Goal: Task Accomplishment & Management: Manage account settings

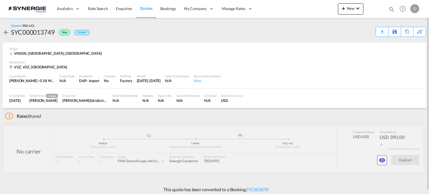
click at [389, 7] on md-icon "icon-magnify" at bounding box center [392, 9] width 6 height 6
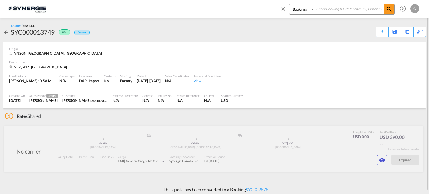
drag, startPoint x: 293, startPoint y: 10, endPoint x: 297, endPoint y: 14, distance: 5.1
click at [293, 10] on select "Bookings Quotes Enquiries" at bounding box center [303, 9] width 27 height 10
select select "Quotes"
click at [290, 4] on select "Bookings Quotes Enquiries" at bounding box center [303, 9] width 27 height 10
click at [323, 9] on input at bounding box center [350, 9] width 70 height 10
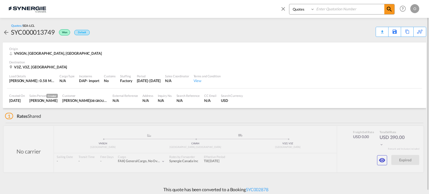
paste input "SYC000015158"
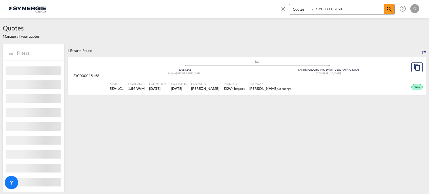
drag, startPoint x: 359, startPoint y: 8, endPoint x: 363, endPoint y: 6, distance: 4.9
click at [359, 8] on input "SYC000015158" at bounding box center [350, 9] width 70 height 10
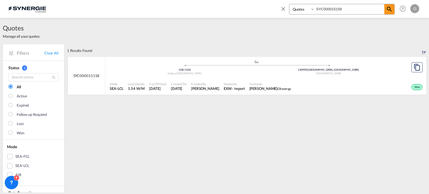
type input "SYC000015158"
click at [223, 75] on div "Satigny , Switzerland" at bounding box center [185, 74] width 144 height 4
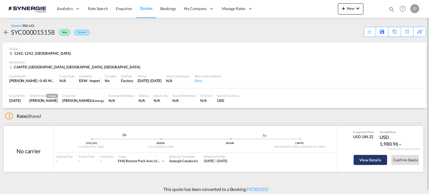
click at [365, 159] on button "View Details" at bounding box center [371, 160] width 34 height 10
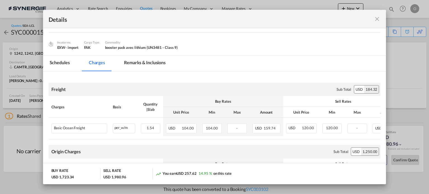
scroll to position [56, 0]
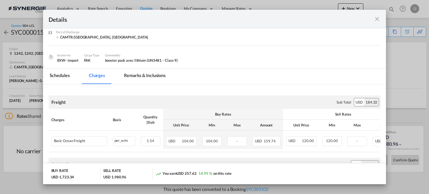
drag, startPoint x: 138, startPoint y: 76, endPoint x: 152, endPoint y: 98, distance: 26.6
click at [140, 76] on md-tab-item "Remarks & Inclusions" at bounding box center [144, 76] width 55 height 15
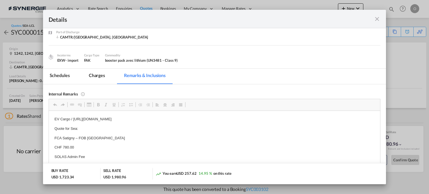
scroll to position [6, 0]
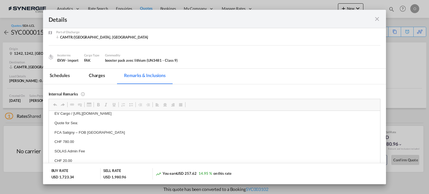
drag, startPoint x: 73, startPoint y: 119, endPoint x: 130, endPoint y: 119, distance: 57.3
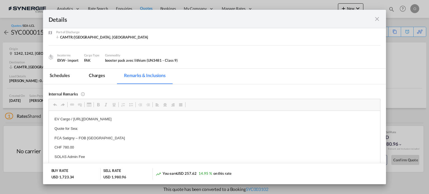
drag, startPoint x: 222, startPoint y: 114, endPoint x: 74, endPoint y: 120, distance: 148.0
click at [74, 120] on p "EV Cargo / https://app.frontapp.com/open/msg_1hv9qoen?key=psl-dcCjftr1uKFoiMGje…" at bounding box center [214, 119] width 321 height 6
copy p "https://app.frontapp.com/open/msg_1hv9qoen?key=psl-dcCjftr1uKFoiMGjeQJwz4U8l0ft"
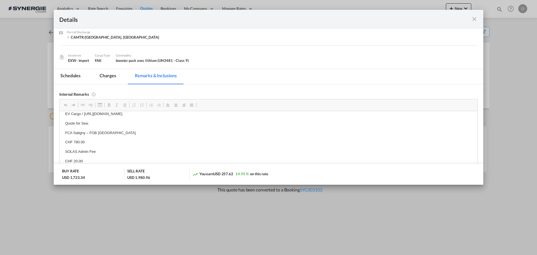
scroll to position [6, 0]
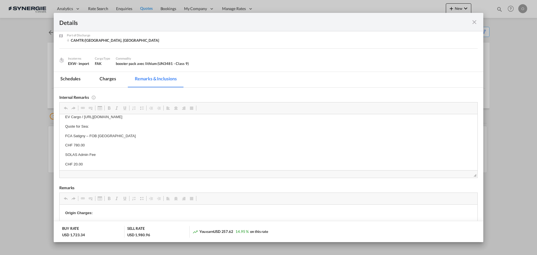
click at [429, 21] on md-icon "icon-close fg-AAA8AD m-0 cursor" at bounding box center [474, 22] width 7 height 7
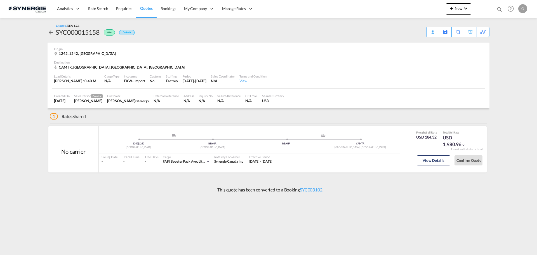
scroll to position [0, 0]
click at [429, 10] on md-icon "icon-magnify" at bounding box center [499, 9] width 6 height 6
click at [402, 10] on select "Bookings Quotes Enquiries" at bounding box center [410, 9] width 27 height 10
select select "Quotes"
click at [397, 4] on select "Bookings Quotes Enquiries" at bounding box center [410, 9] width 27 height 10
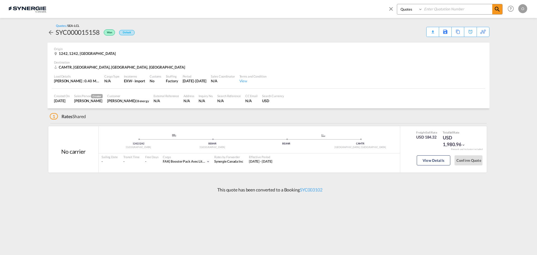
click at [429, 12] on input at bounding box center [457, 9] width 70 height 10
paste input "SYC000014810"
type input "SYC000014810"
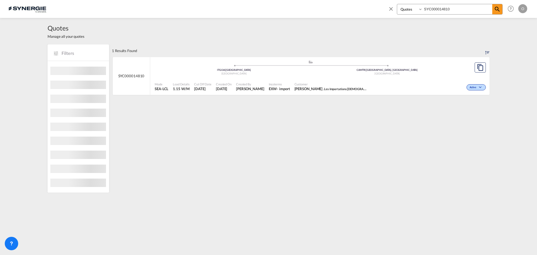
click at [315, 73] on div "Canada" at bounding box center [387, 74] width 153 height 4
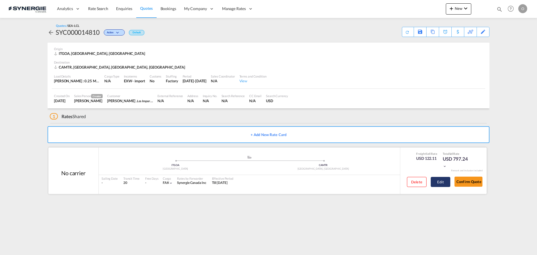
click at [439, 181] on button "Edit" at bounding box center [441, 182] width 20 height 10
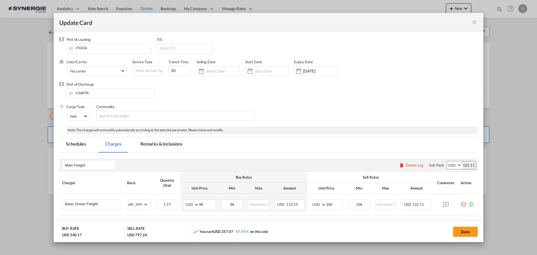
select select "per_w/m"
select select "per_bl"
select select "per_quintal"
select select "per_cbm"
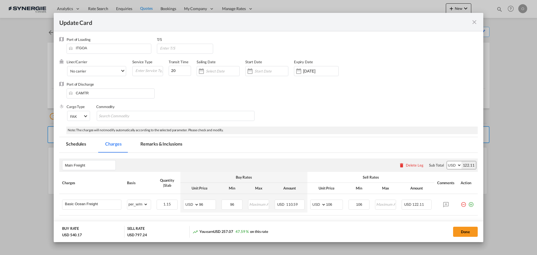
select select "flat"
select select "per_hbl"
select select "flat"
select select "per_pallet"
select select "per_bl"
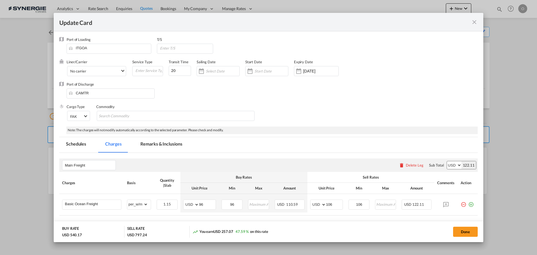
select select "per_bl"
select select "per_shipment"
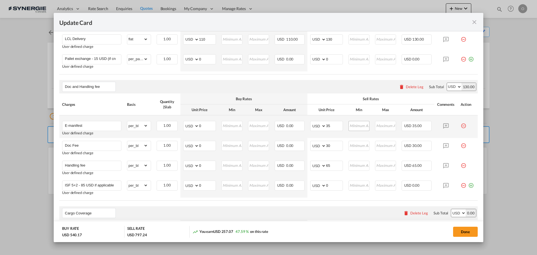
scroll to position [365, 0]
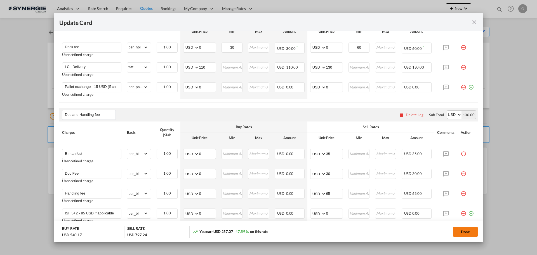
drag, startPoint x: 465, startPoint y: 232, endPoint x: 453, endPoint y: 229, distance: 12.1
click at [465, 232] on button "Done" at bounding box center [465, 231] width 25 height 10
type input "15 Oct 2025"
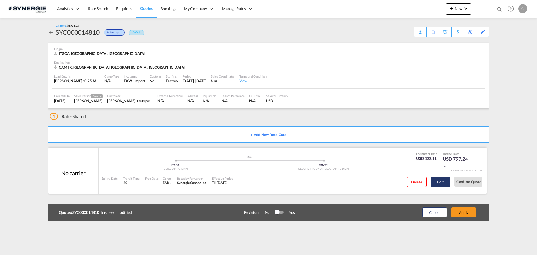
click at [443, 179] on button "Edit" at bounding box center [441, 182] width 20 height 10
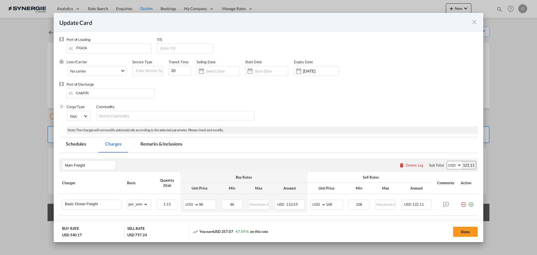
click at [155, 145] on md-tab-item "Remarks & Inclusions" at bounding box center [161, 144] width 55 height 15
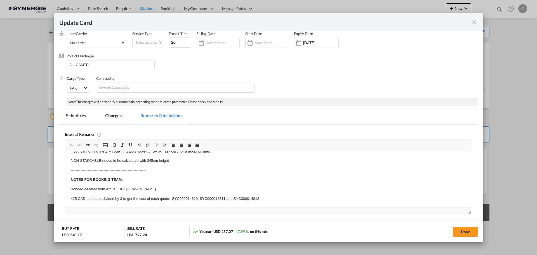
scroll to position [56, 0]
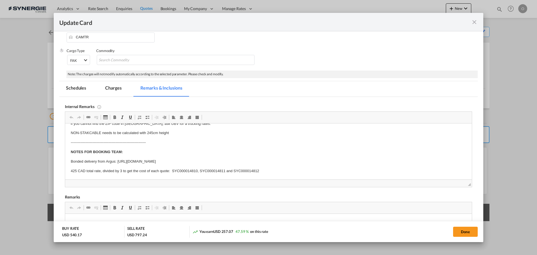
drag, startPoint x: 115, startPoint y: 88, endPoint x: 146, endPoint y: 120, distance: 44.9
click at [115, 88] on md-tab-item "Charges" at bounding box center [113, 88] width 30 height 15
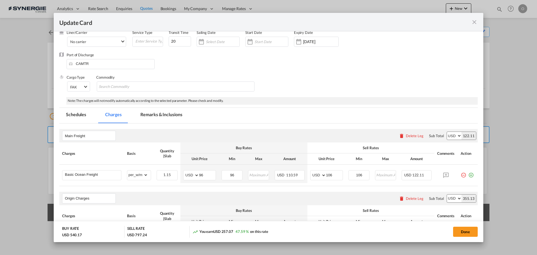
scroll to position [28, 0]
click at [159, 117] on md-tab-item "Remarks & Inclusions" at bounding box center [161, 116] width 55 height 15
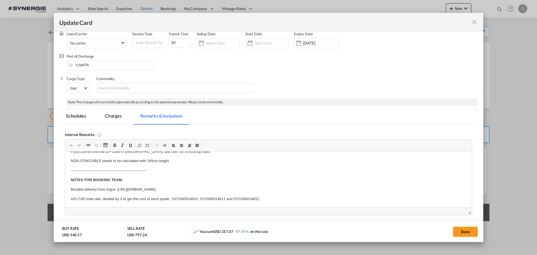
scroll to position [112, 0]
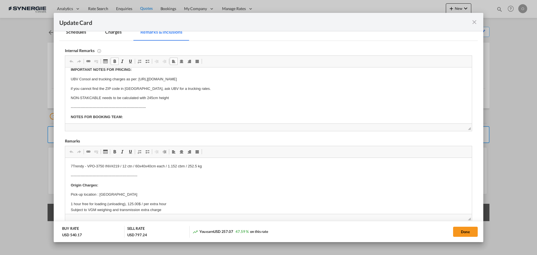
drag, startPoint x: 103, startPoint y: 114, endPoint x: 244, endPoint y: 115, distance: 141.5
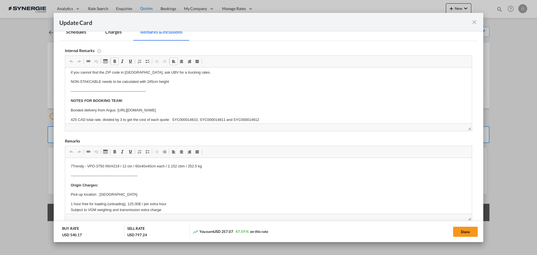
scroll to position [27, 0]
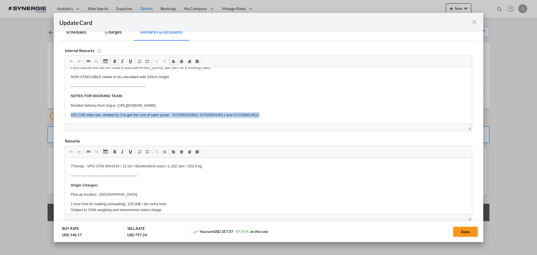
drag, startPoint x: 268, startPoint y: 116, endPoint x: 68, endPoint y: 117, distance: 199.4
click at [68, 117] on html "IMPORTANT NOTES FOR PRICING: UBV Consol and trucking charges as per: https://do…" at bounding box center [268, 81] width 407 height 83
copy p "425 CAD total rate, divided by 3 to get the cost of each quote: SYC000014810, S…"
drag, startPoint x: 113, startPoint y: 43, endPoint x: 115, endPoint y: 37, distance: 6.6
click at [115, 37] on md-tab-item "Charges" at bounding box center [113, 32] width 30 height 15
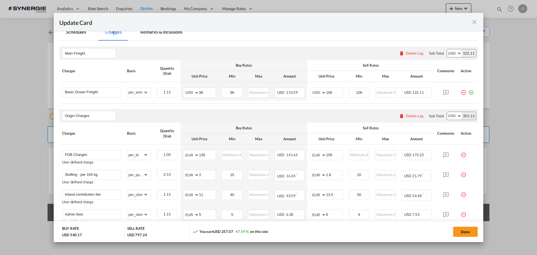
scroll to position [28, 0]
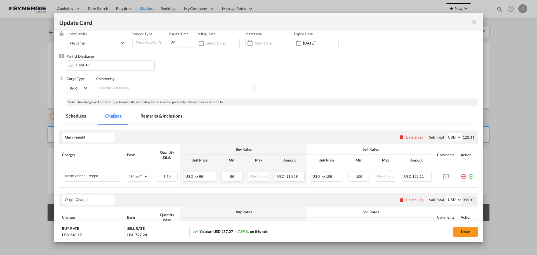
drag, startPoint x: 167, startPoint y: 115, endPoint x: 168, endPoint y: 112, distance: 3.1
click at [167, 115] on md-tab-item "Remarks & Inclusions" at bounding box center [161, 116] width 55 height 15
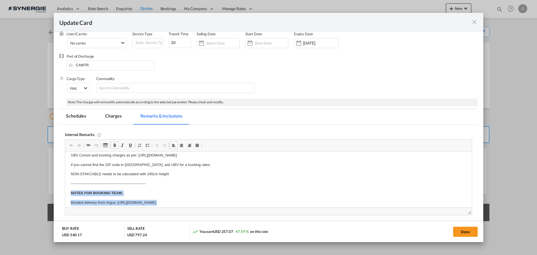
scroll to position [27, 0]
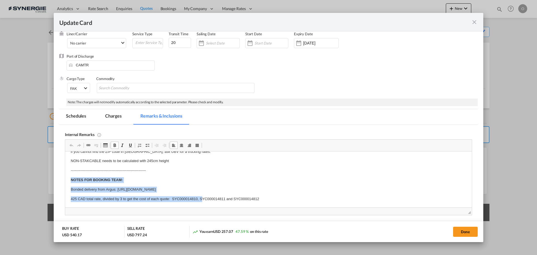
drag, startPoint x: 69, startPoint y: 199, endPoint x: 203, endPoint y: 203, distance: 133.7
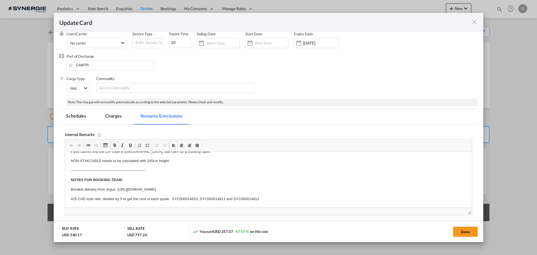
click at [233, 200] on p "425 CAD total rate, divided by 3 to get the cost of each quote: SYC000014810, S…" at bounding box center [268, 199] width 395 height 6
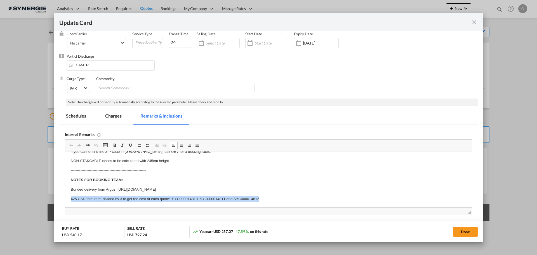
click at [233, 200] on p "425 CAD total rate, divided by 3 to get the cost of each quote: SYC000014810, S…" at bounding box center [268, 199] width 395 height 6
copy p "425 CAD total rate, divided by 3 to get the cost of each quote: SYC000014810, S…"
drag, startPoint x: 474, startPoint y: 20, endPoint x: 249, endPoint y: 122, distance: 247.6
click at [474, 20] on md-icon "icon-close fg-AAA8AD m-0 pointer" at bounding box center [474, 22] width 7 height 7
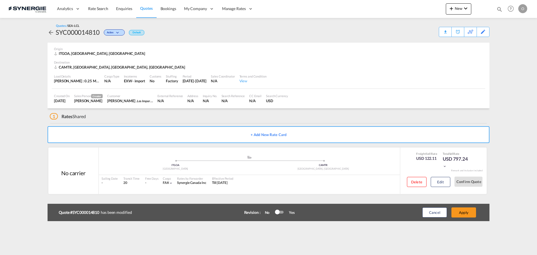
click at [499, 10] on md-icon "icon-magnify" at bounding box center [499, 9] width 6 height 6
click at [408, 10] on select "Bookings Quotes Enquiries" at bounding box center [410, 9] width 27 height 10
select select "Quotes"
click at [397, 4] on select "Bookings Quotes Enquiries" at bounding box center [410, 9] width 27 height 10
click at [442, 11] on input at bounding box center [457, 9] width 70 height 10
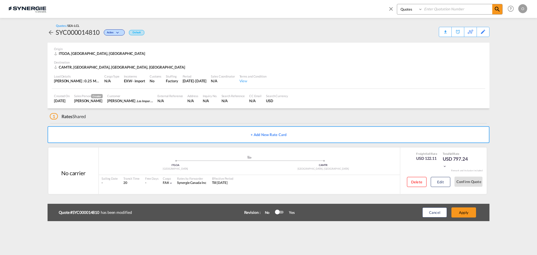
paste input "SYC000014811"
type input "SYC000014811"
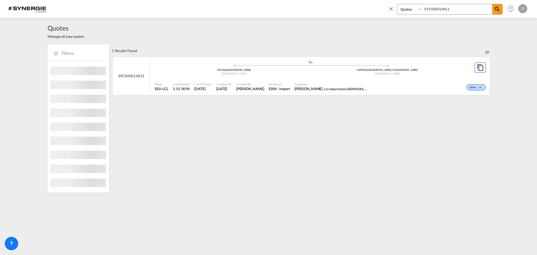
click at [311, 81] on div "Customer Chloe . Les Importations Bolide Ltee" at bounding box center [330, 87] width 77 height 14
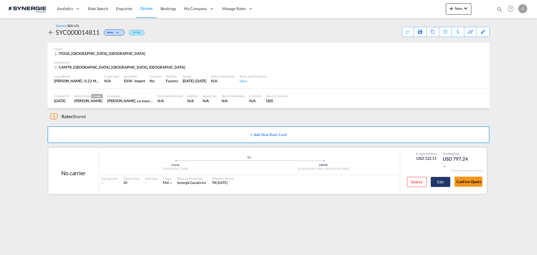
click at [447, 181] on button "Edit" at bounding box center [441, 182] width 20 height 10
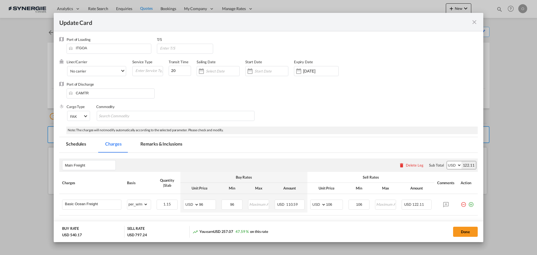
select select "per_w/m"
select select "per_bl"
select select "per_quintal"
select select "per_cbm"
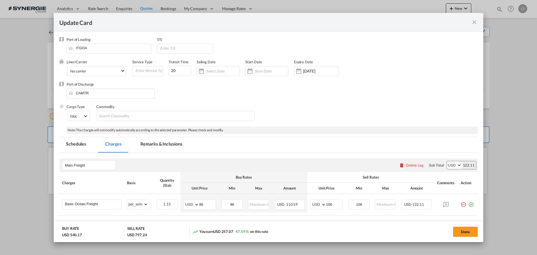
select select "flat"
select select "per_hbl"
select select "flat"
select select "per_pallet"
select select "per_bl"
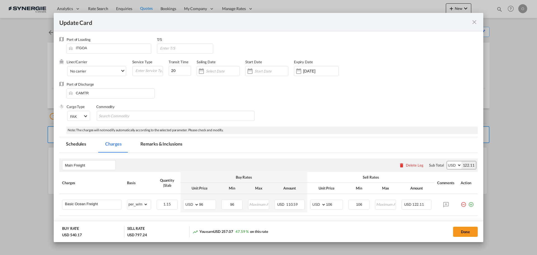
select select "per_bl"
select select "per_shipment"
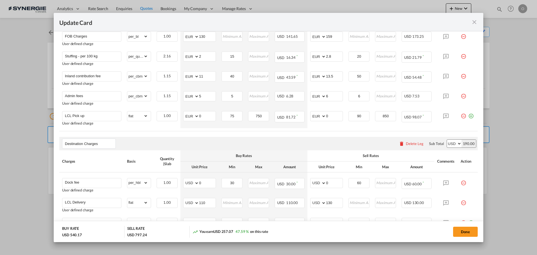
scroll to position [198, 0]
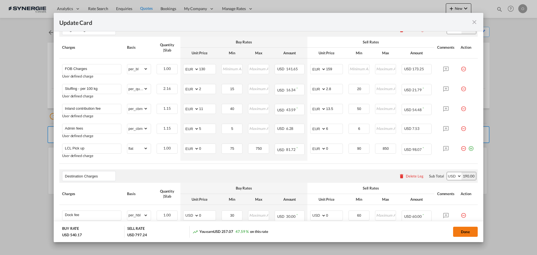
click at [472, 233] on button "Done" at bounding box center [465, 231] width 25 height 10
type input "15 Oct 2025"
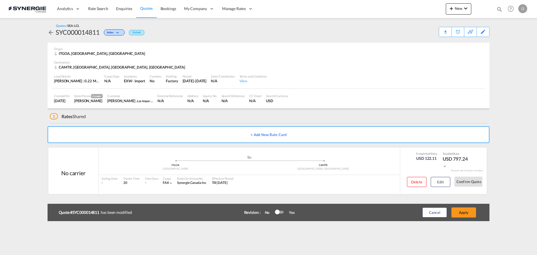
click at [504, 10] on div "Bookings Quotes Enquiries Help Resources Product Release O My Profile Logout" at bounding box center [511, 8] width 36 height 17
click at [499, 8] on md-icon "icon-magnify" at bounding box center [499, 9] width 6 height 6
click at [407, 11] on select "Bookings Quotes Enquiries" at bounding box center [410, 9] width 27 height 10
select select "Quotes"
click at [397, 4] on select "Bookings Quotes Enquiries" at bounding box center [410, 9] width 27 height 10
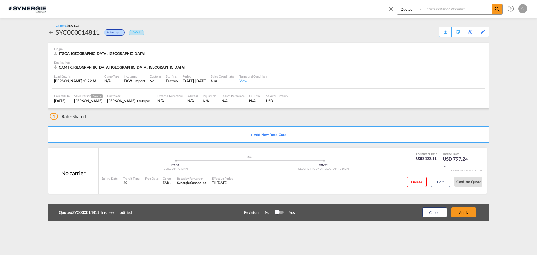
click at [433, 13] on input at bounding box center [457, 9] width 70 height 10
paste input "SYC000014812"
type input "SYC000014812"
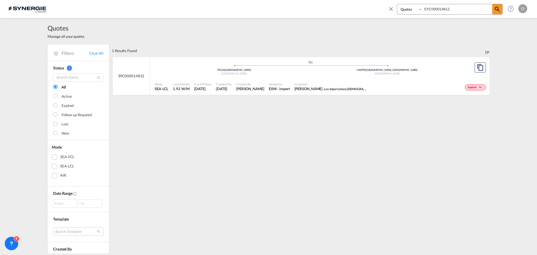
click at [290, 83] on span "Incoterms" at bounding box center [279, 84] width 21 height 4
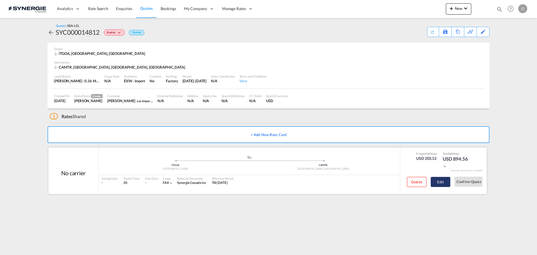
click at [440, 179] on button "Edit" at bounding box center [441, 182] width 20 height 10
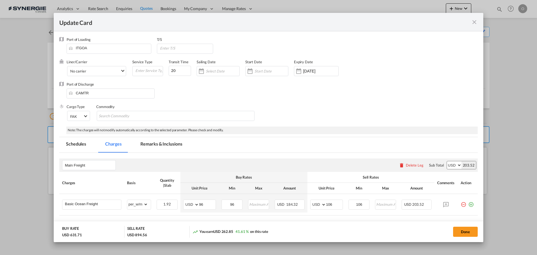
select select "per_w/m"
select select "per_bl"
select select "per_quintal"
select select "per_cbm"
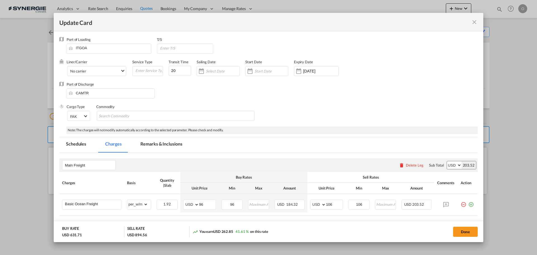
select select "flat"
select select "per_hbl"
select select "flat"
select select "per_pallet"
select select "per_bl"
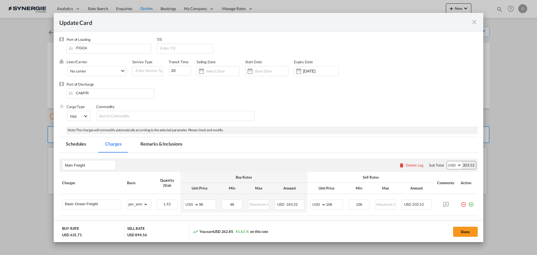
select select "per_bl"
select select "per_shipment"
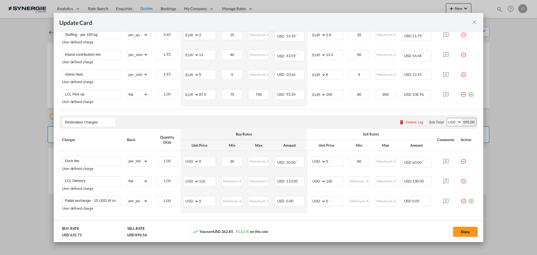
scroll to position [196, 0]
